Goal: Transaction & Acquisition: Purchase product/service

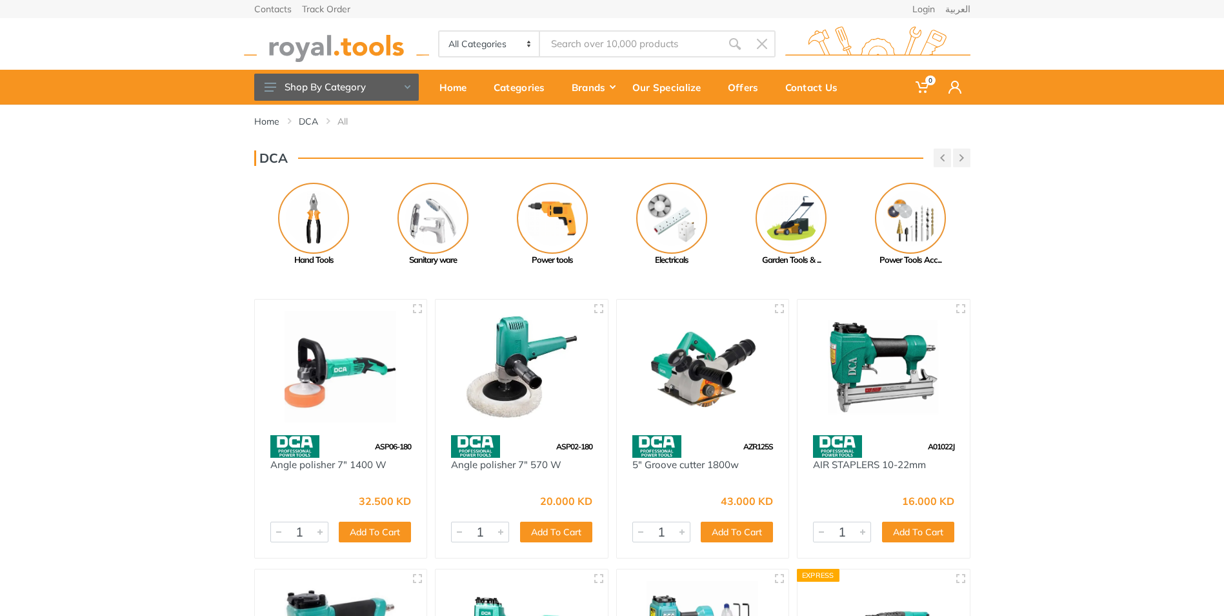
click at [412, 152] on div "DCA" at bounding box center [612, 157] width 716 height 19
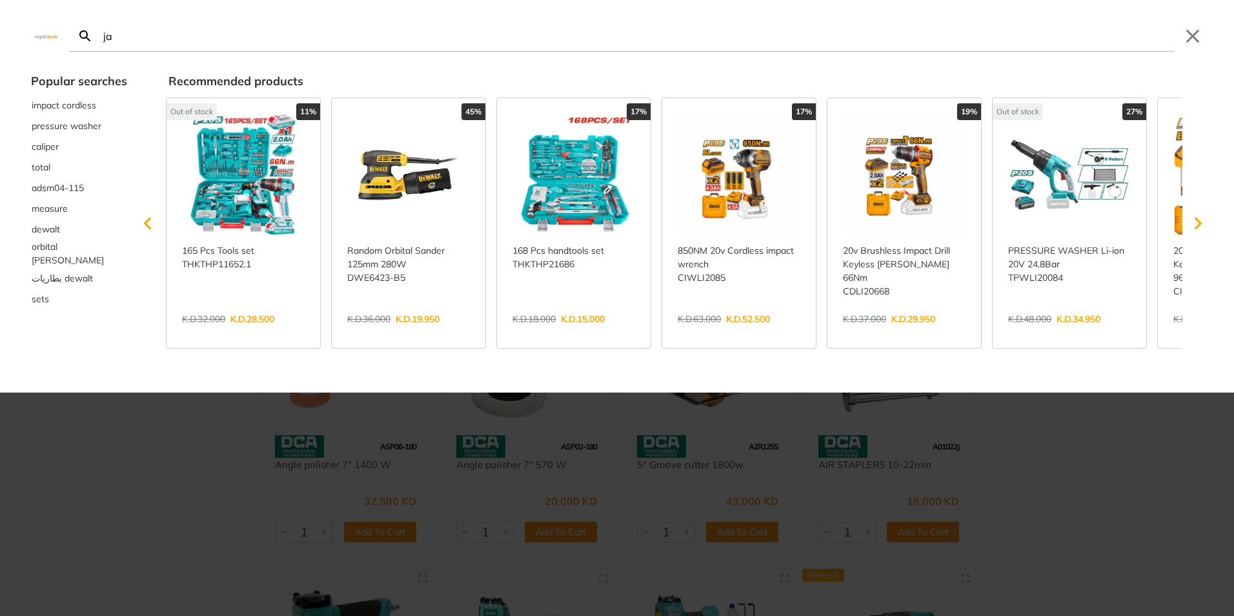
type input "jac"
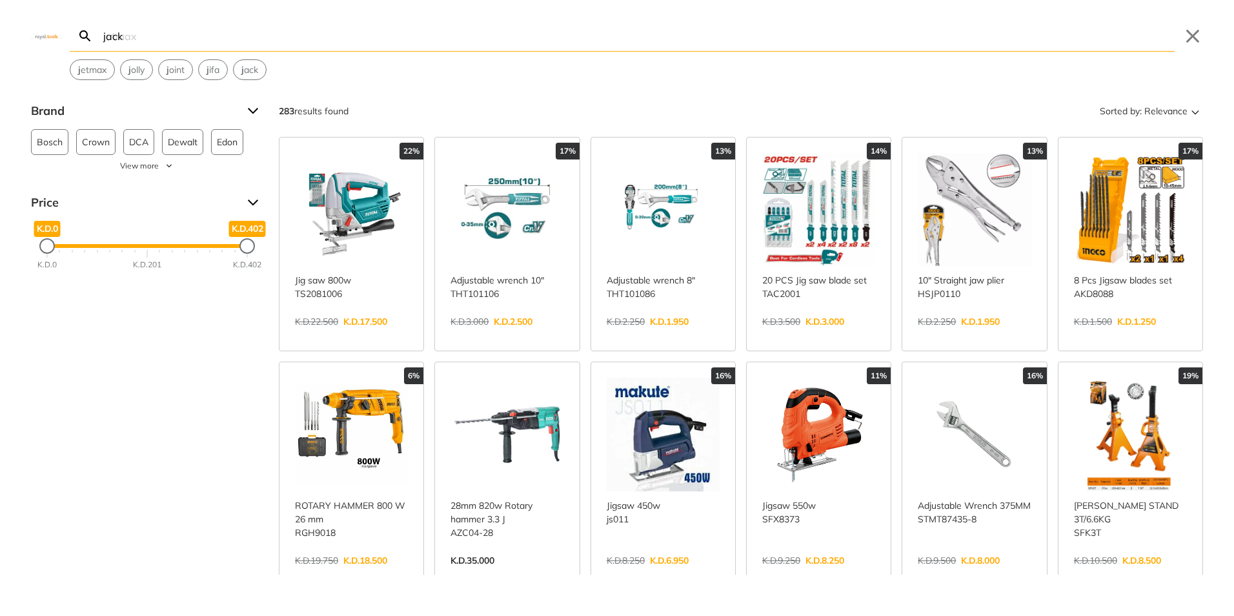
type input "jack"
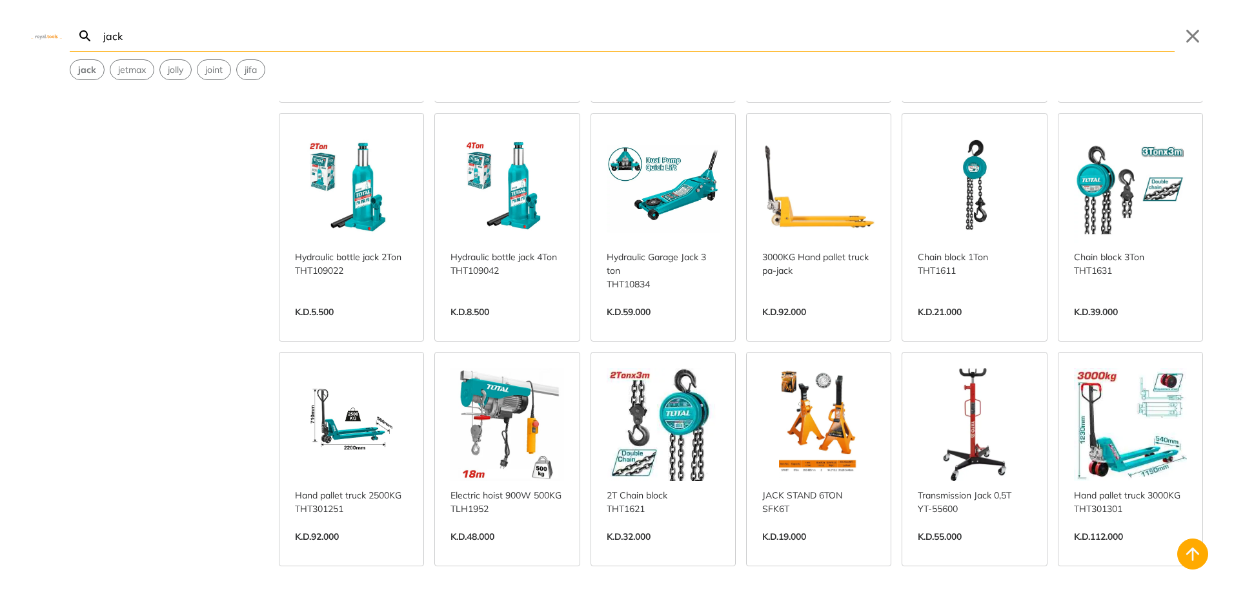
scroll to position [279, 0]
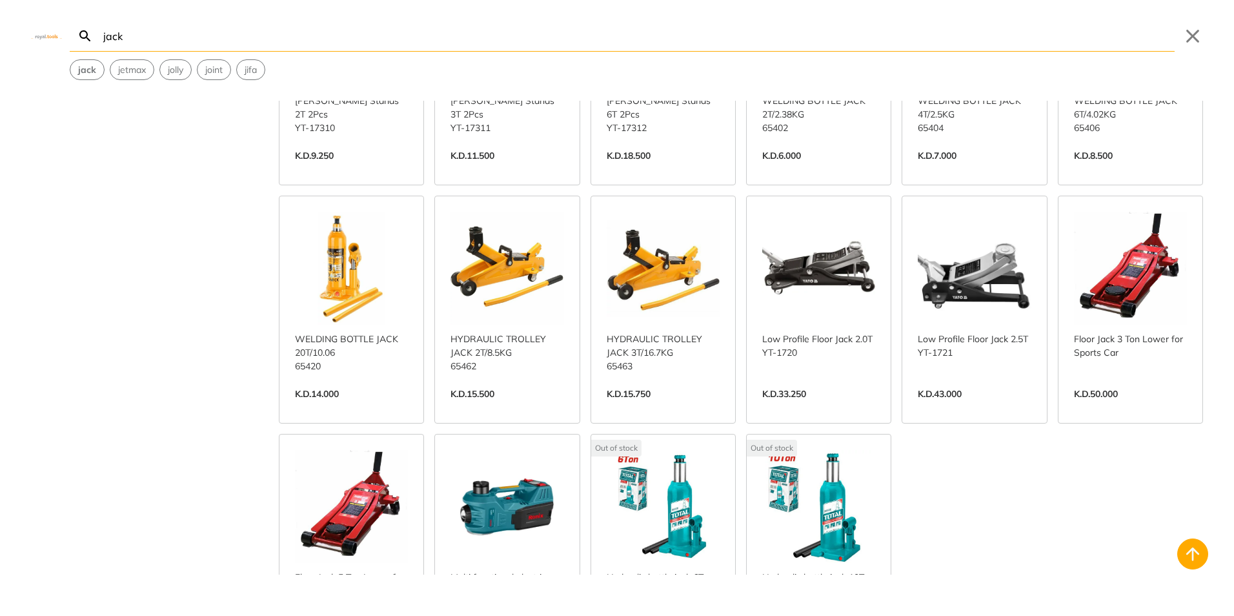
scroll to position [1120, 0]
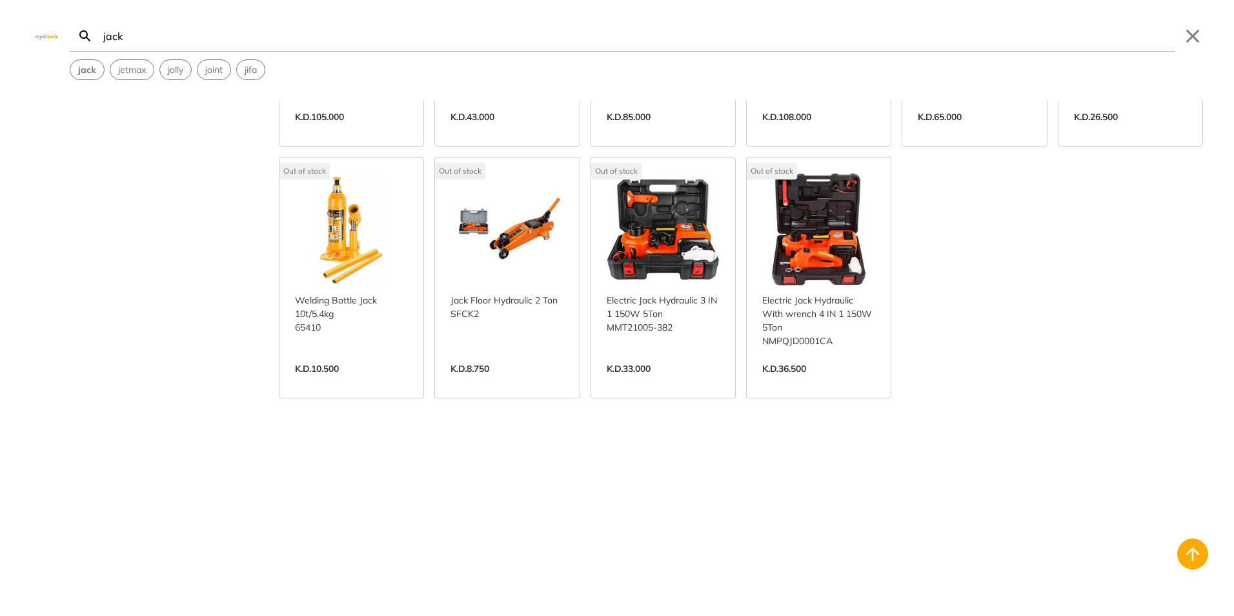
scroll to position [2116, 0]
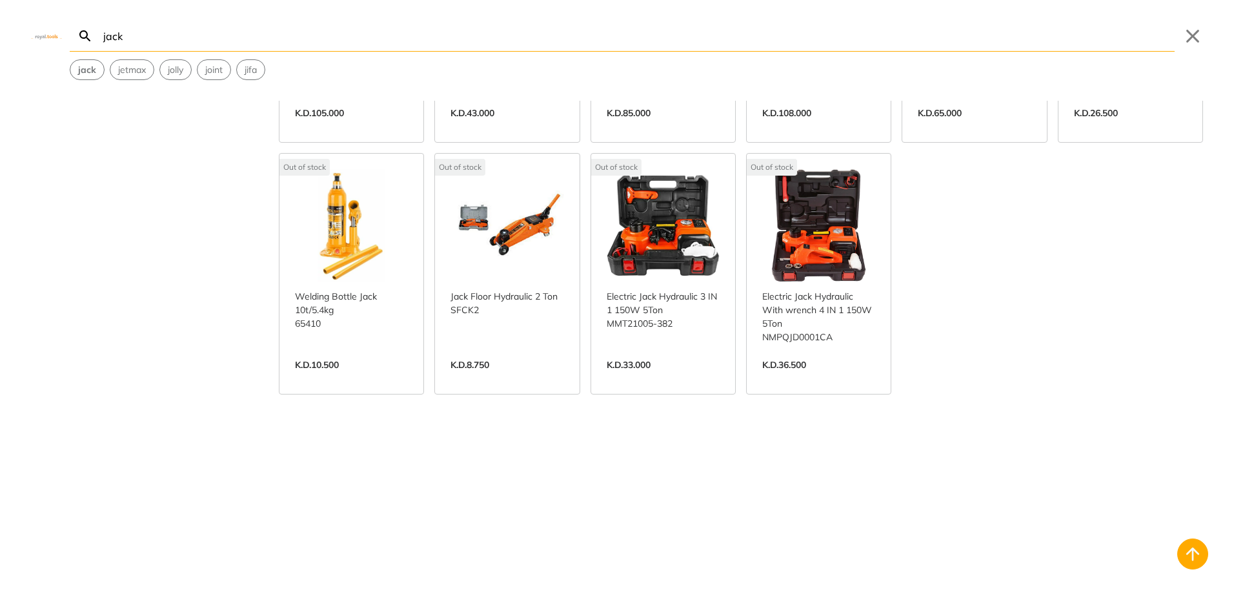
click at [510, 378] on link "View more →" at bounding box center [507, 378] width 113 height 0
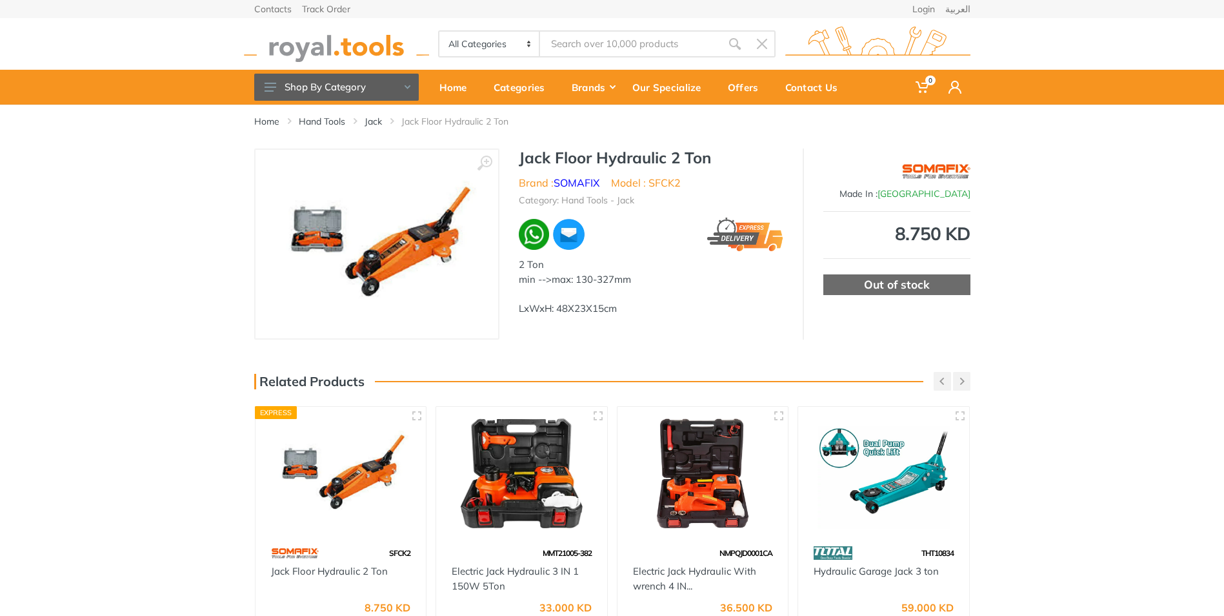
type input "jack"
click at [394, 247] on img at bounding box center [376, 244] width 201 height 163
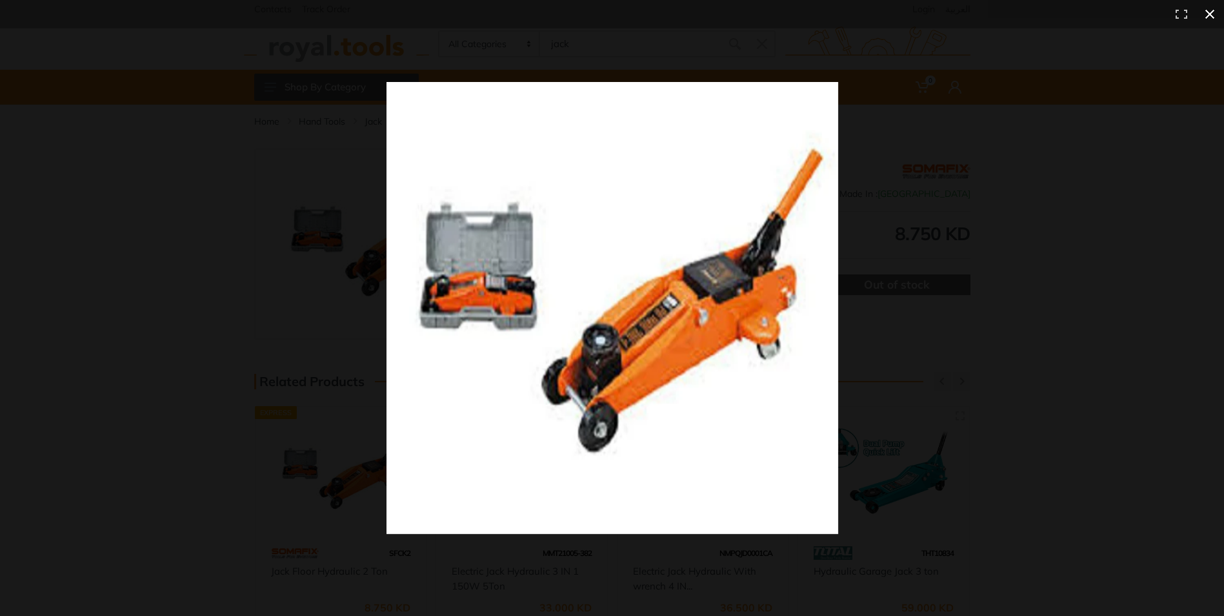
click at [1002, 183] on div at bounding box center [881, 331] width 989 height 498
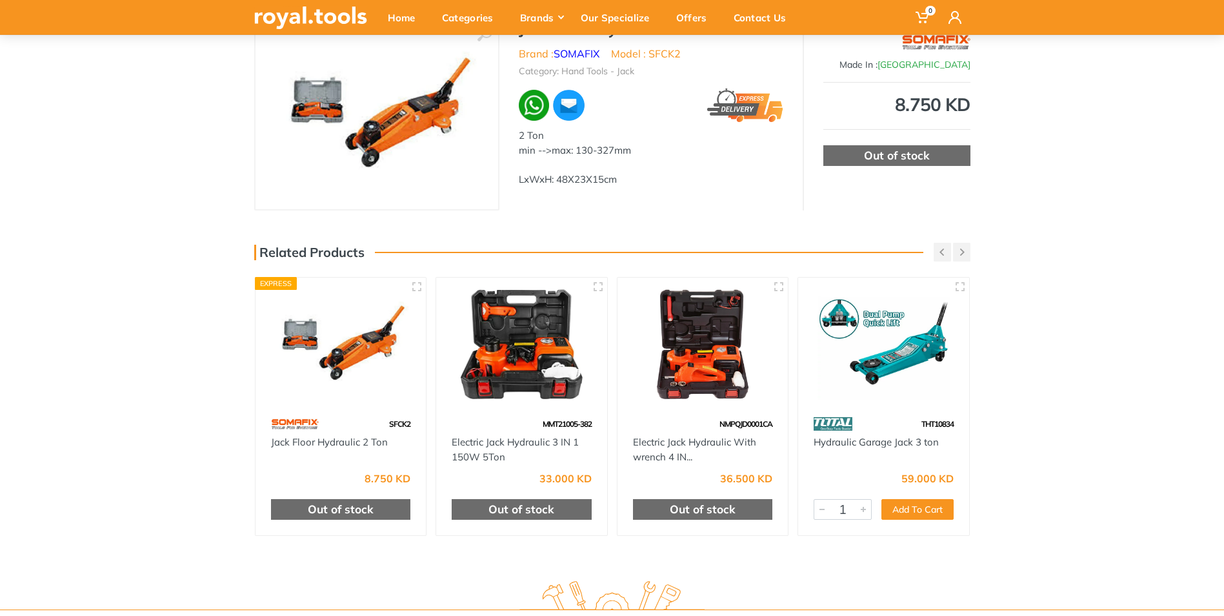
scroll to position [323, 0]
